Goal: Find contact information: Find contact information

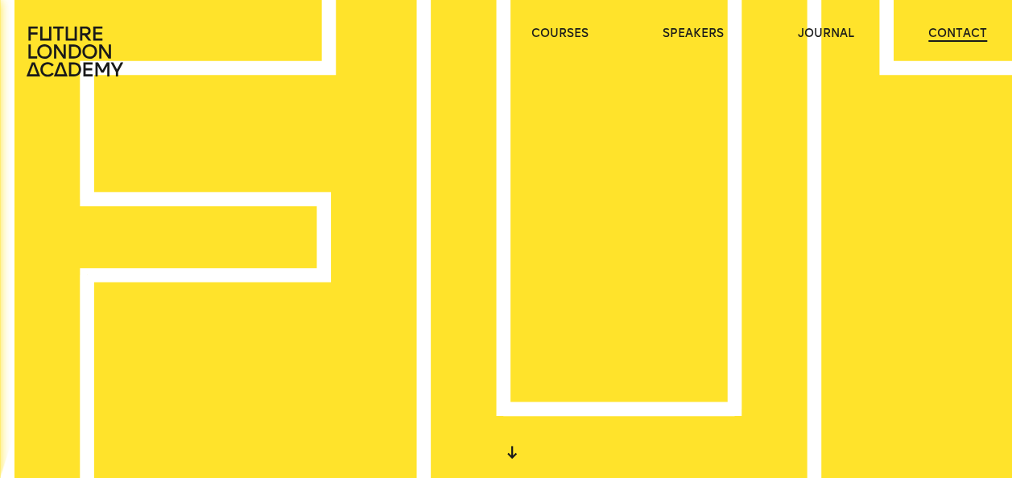
click at [944, 35] on link "contact" at bounding box center [958, 34] width 59 height 16
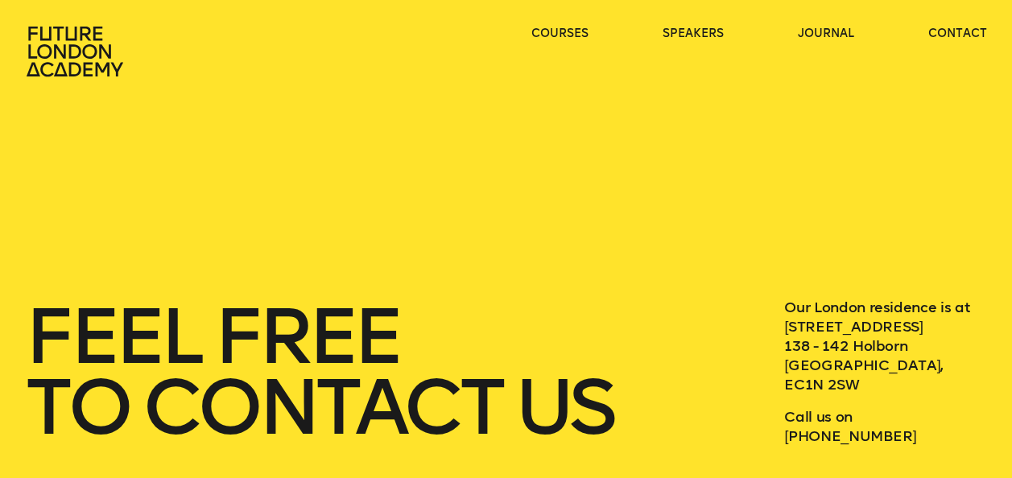
click at [82, 52] on icon at bounding box center [76, 52] width 103 height 52
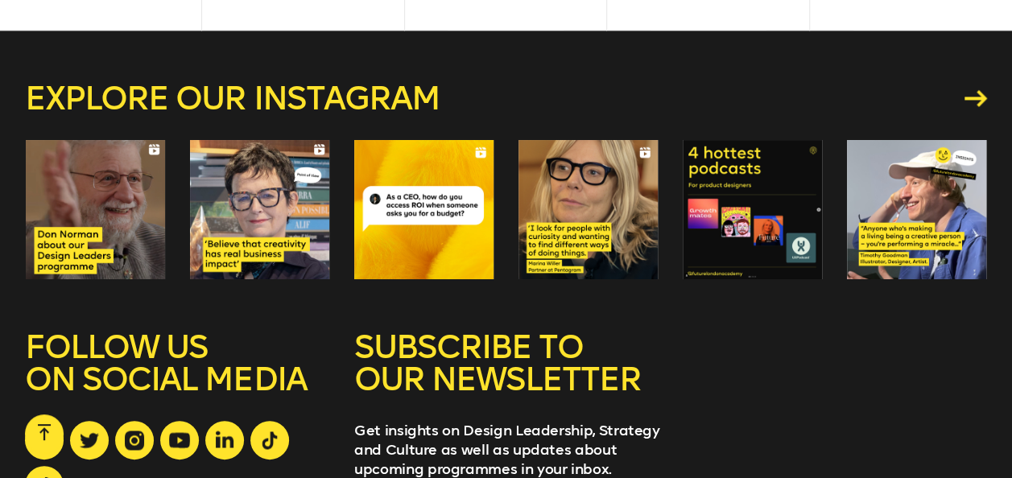
scroll to position [4359, 0]
